Goal: Task Accomplishment & Management: Use online tool/utility

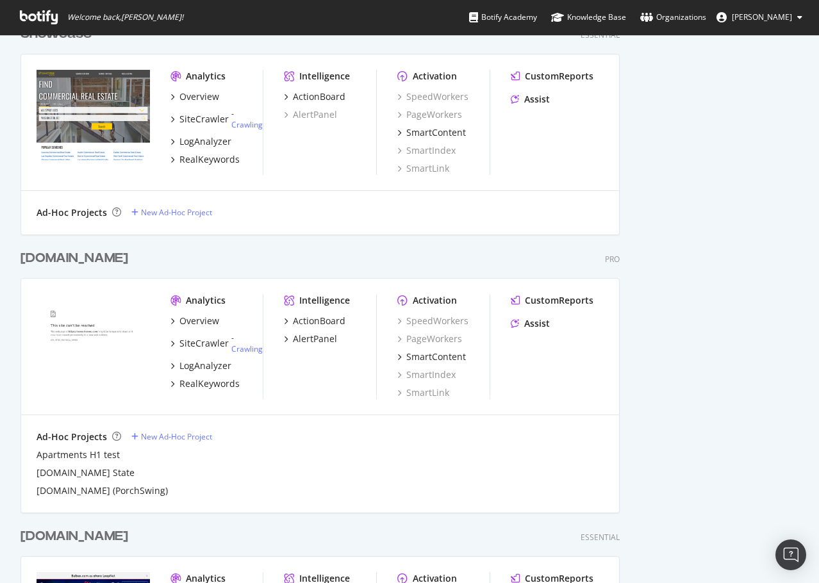
scroll to position [769, 0]
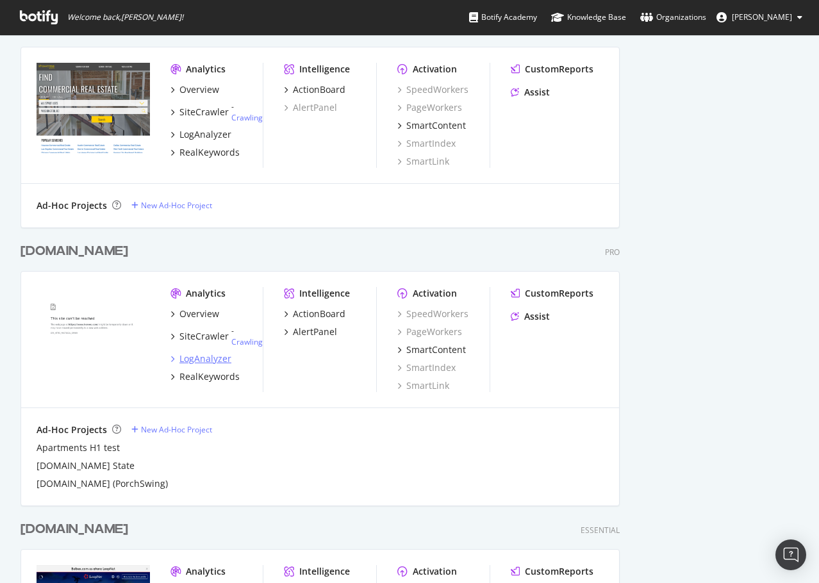
click at [221, 362] on div "LogAnalyzer" at bounding box center [205, 358] width 52 height 13
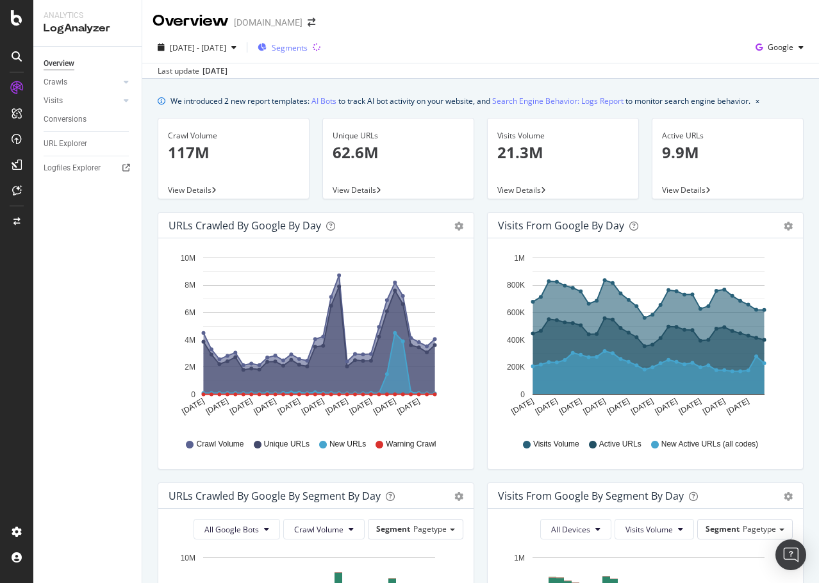
click at [307, 46] on span "Segments" at bounding box center [290, 47] width 36 height 11
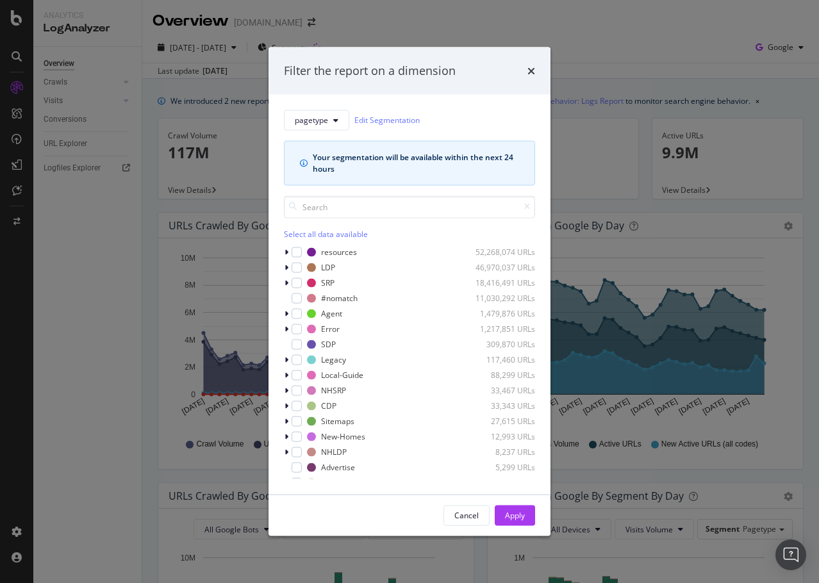
click at [594, 21] on div "Filter the report on a dimension pagetype Edit Segmentation Your segmentation w…" at bounding box center [409, 291] width 819 height 583
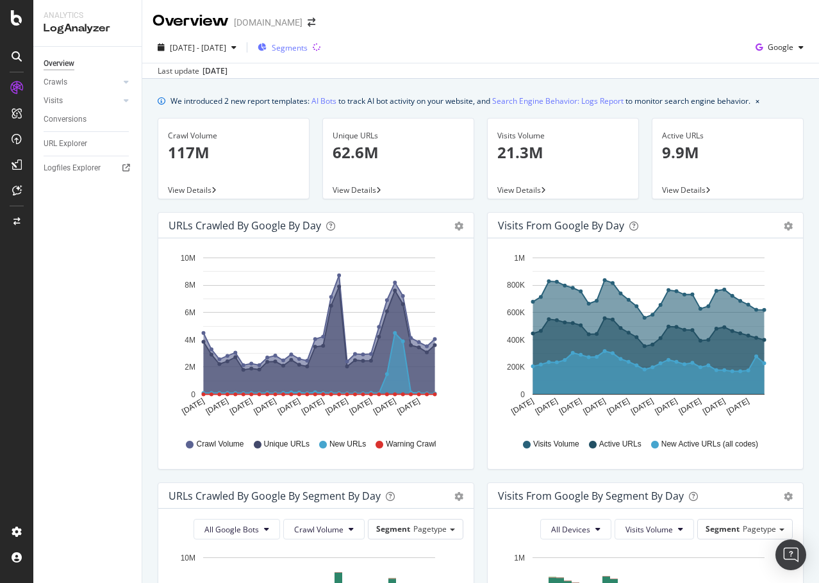
click at [307, 52] on span "Segments" at bounding box center [290, 47] width 36 height 11
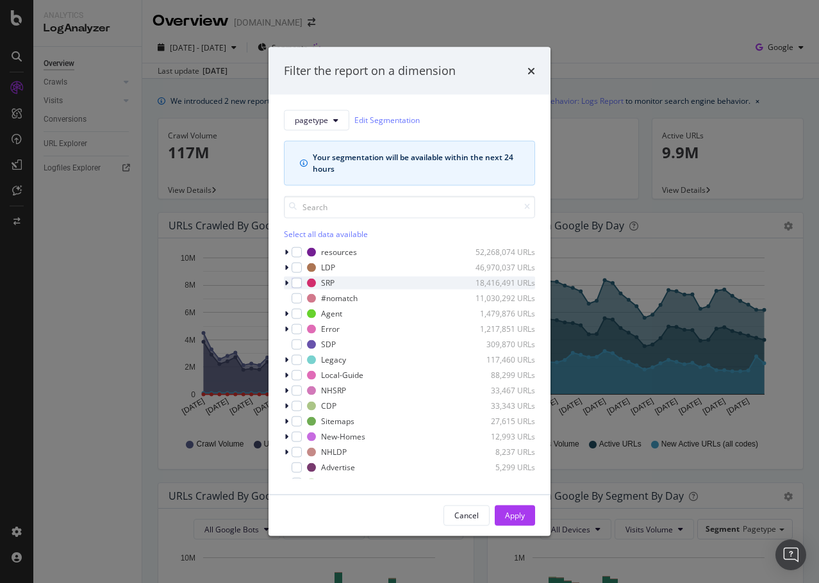
click at [288, 281] on icon "modal" at bounding box center [286, 283] width 4 height 8
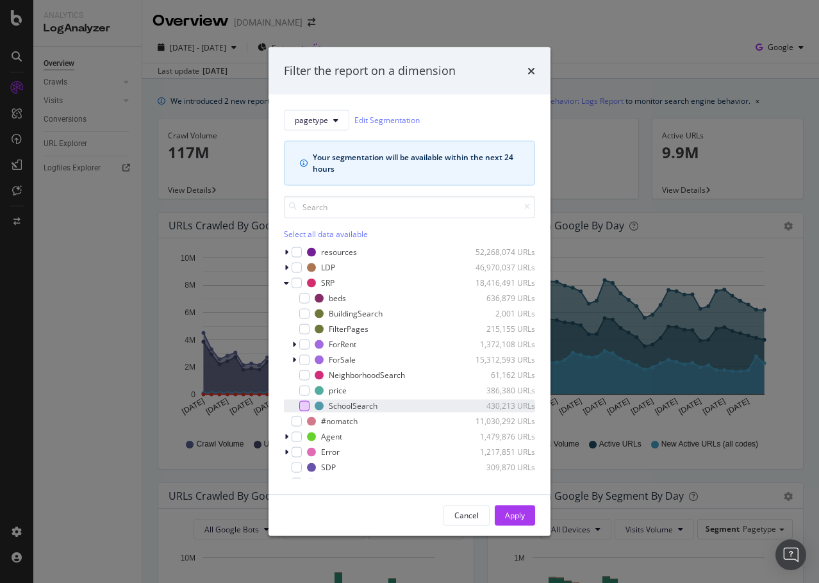
drag, startPoint x: 305, startPoint y: 404, endPoint x: 308, endPoint y: 410, distance: 7.2
click at [304, 405] on div "modal" at bounding box center [304, 405] width 10 height 10
click at [509, 518] on div "Apply" at bounding box center [515, 515] width 20 height 11
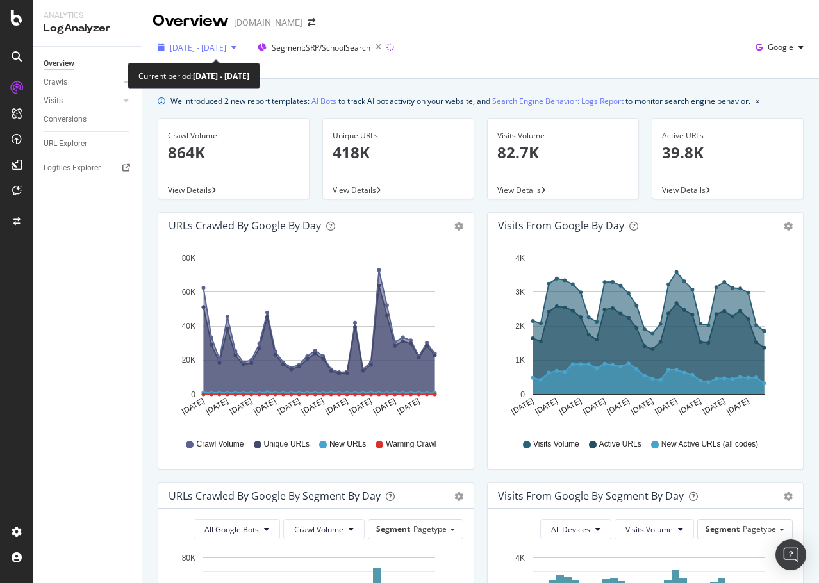
click at [241, 45] on div "button" at bounding box center [233, 48] width 15 height 8
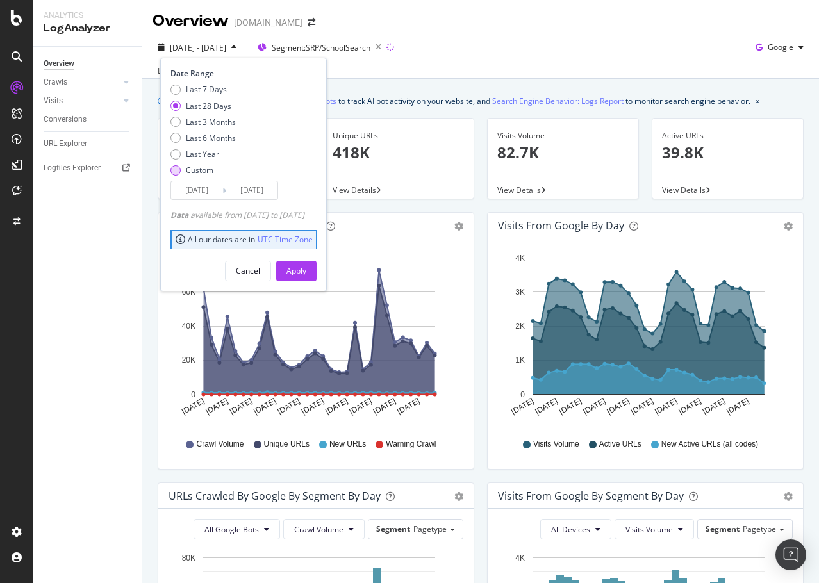
click at [177, 168] on div "Custom" at bounding box center [175, 170] width 10 height 10
click at [209, 193] on input "[DATE]" at bounding box center [196, 190] width 51 height 18
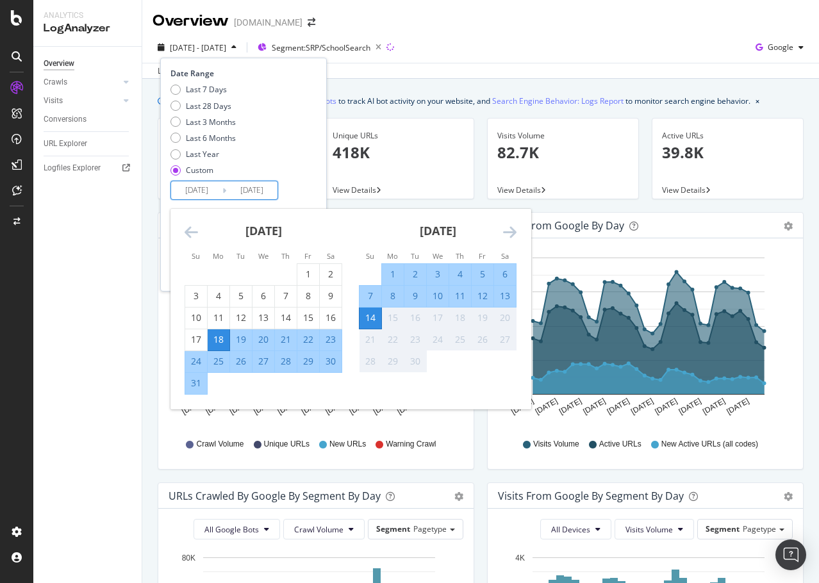
click at [197, 227] on icon "Move backward to switch to the previous month." at bounding box center [190, 231] width 13 height 15
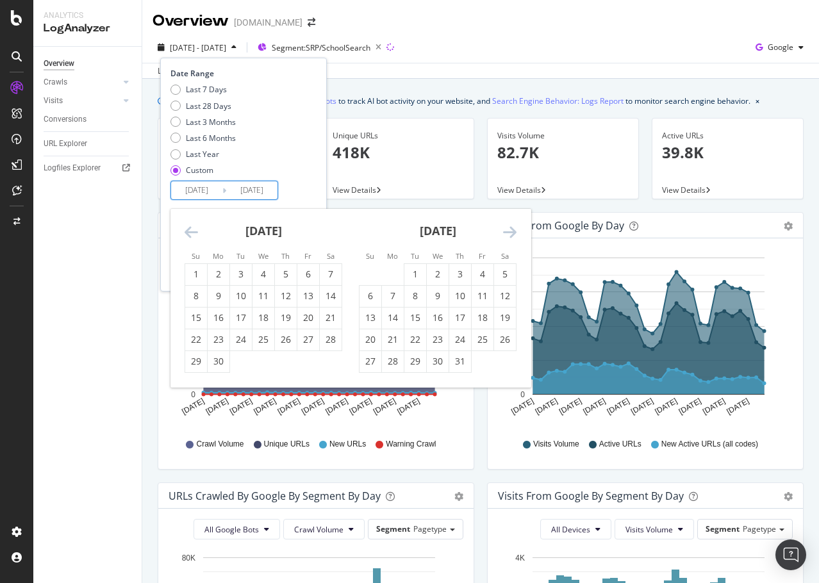
click at [197, 227] on icon "Move backward to switch to the previous month." at bounding box center [190, 231] width 13 height 15
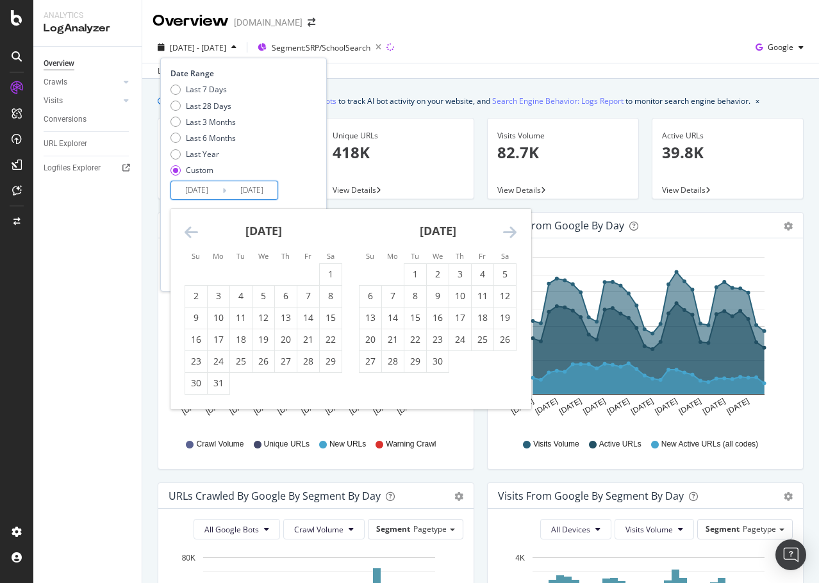
click at [196, 227] on icon "Move backward to switch to the previous month." at bounding box center [190, 231] width 13 height 15
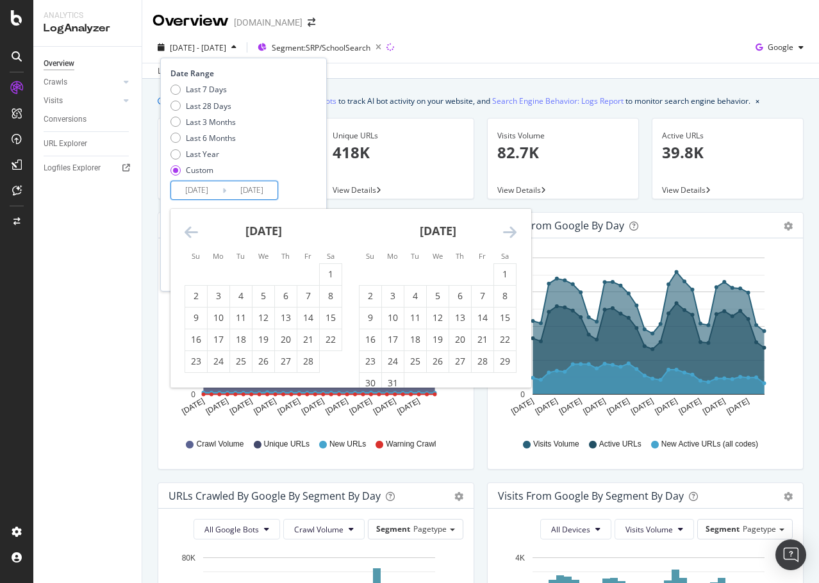
click at [195, 227] on icon "Move backward to switch to the previous month." at bounding box center [190, 231] width 13 height 15
click at [258, 274] on div "1" at bounding box center [263, 274] width 22 height 13
type input "[DATE]"
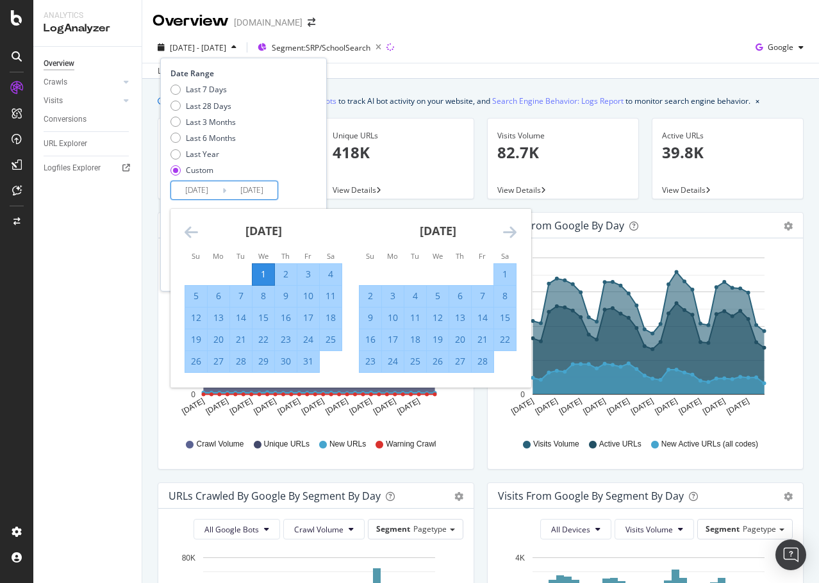
click at [307, 186] on div "Date Range Last 7 Days Last 28 Days Last 3 Months Last 6 Months Last Year Custo…" at bounding box center [241, 134] width 143 height 132
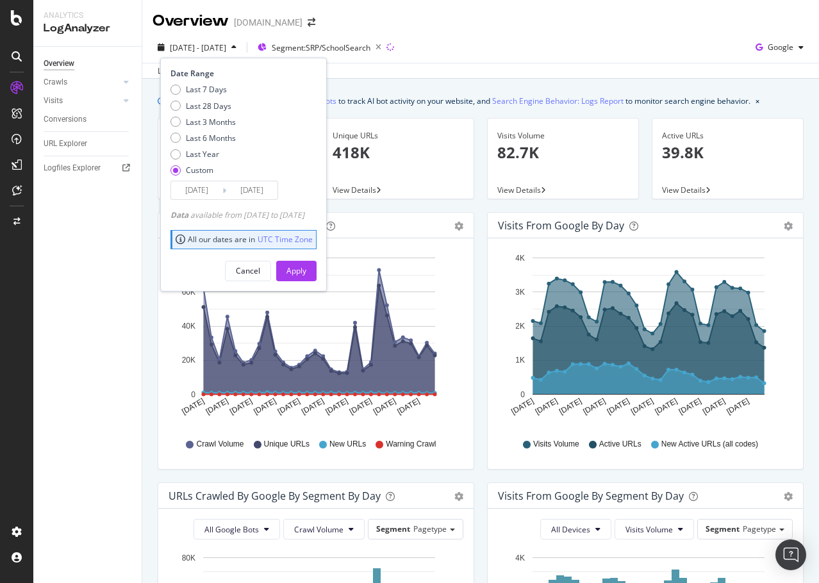
click at [306, 274] on div "Apply" at bounding box center [296, 270] width 20 height 11
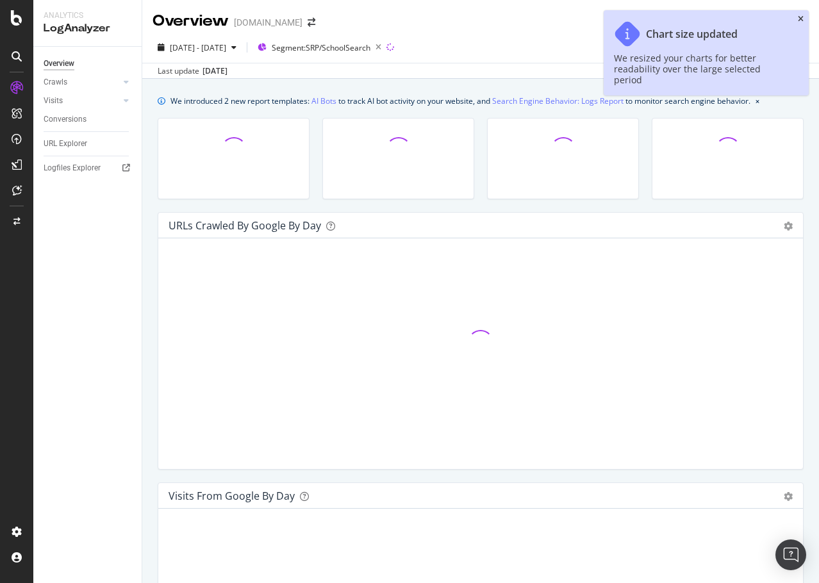
click at [800, 18] on icon "close toast" at bounding box center [800, 19] width 6 height 8
